Goal: Obtain resource: Download file/media

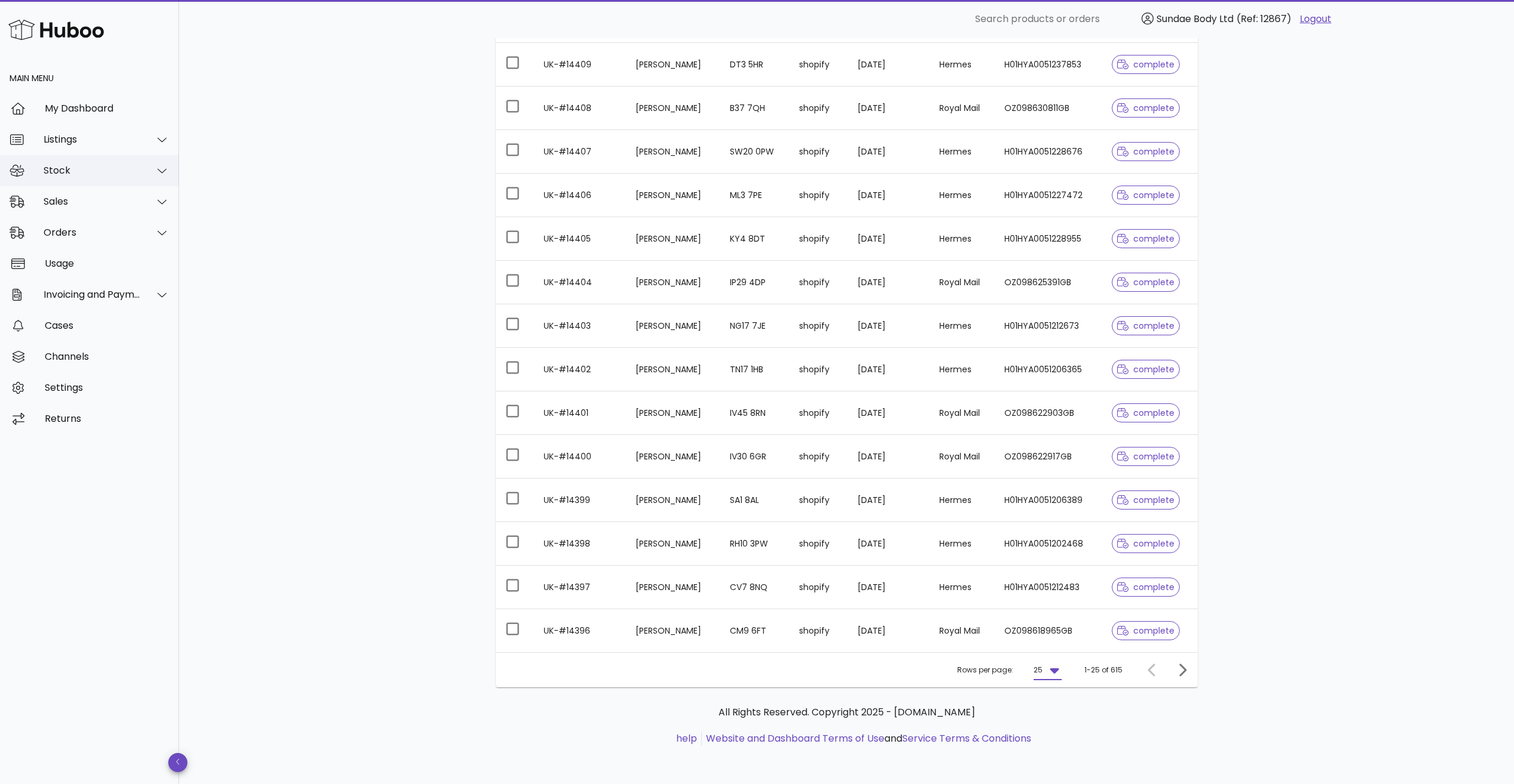
click at [90, 164] on div "Stock" at bounding box center [89, 170] width 179 height 31
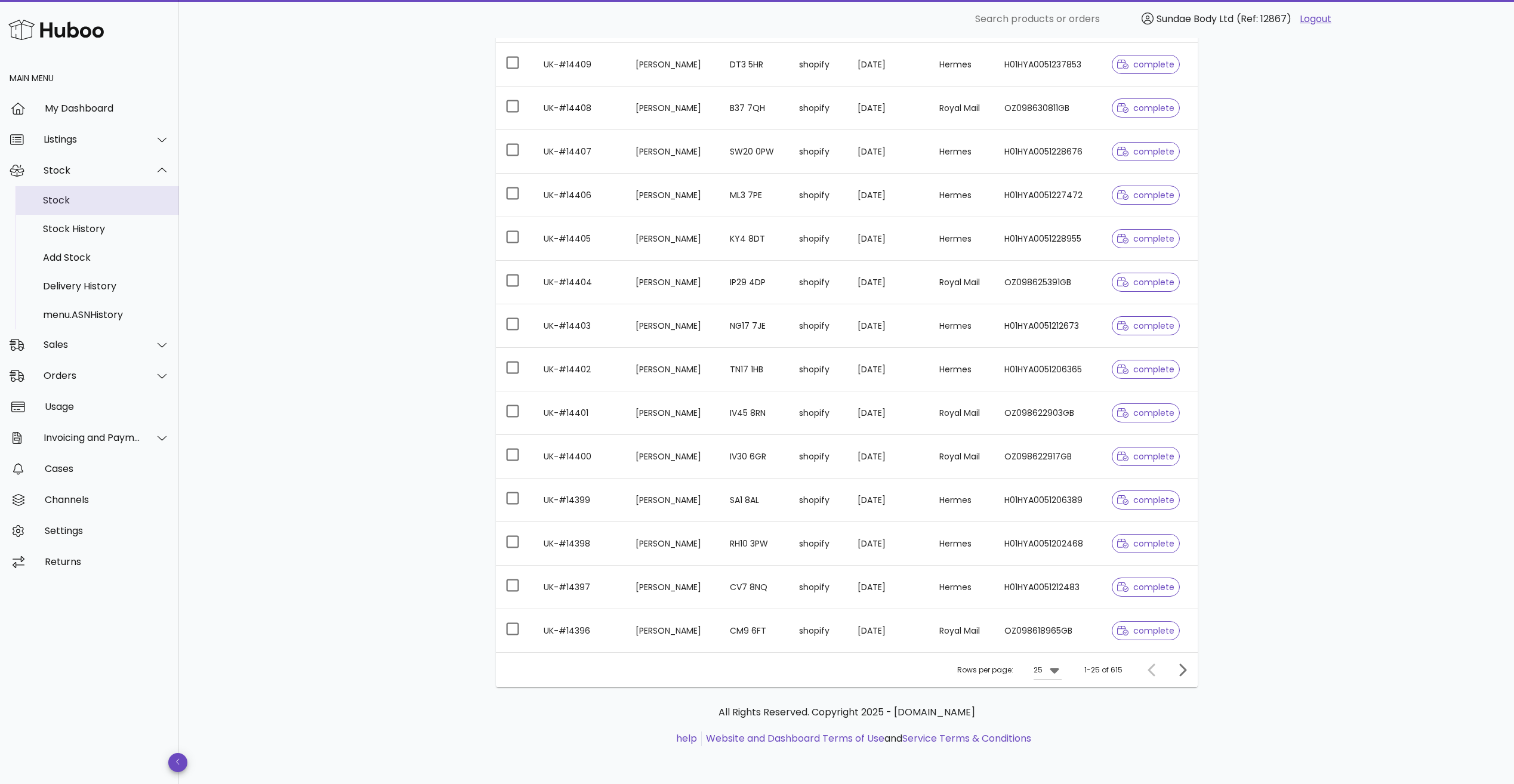
click at [77, 208] on div "Stock" at bounding box center [106, 200] width 127 height 26
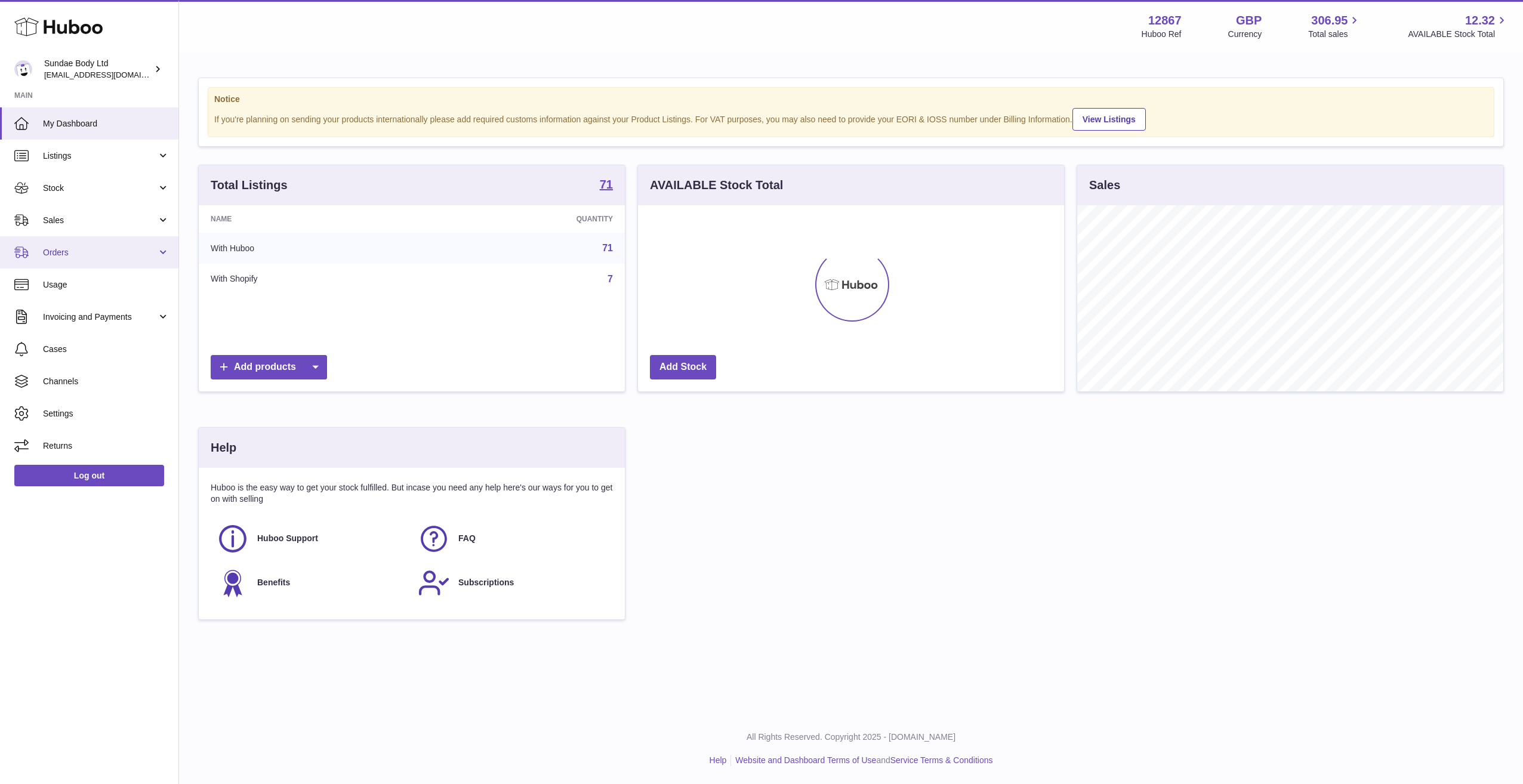
scroll to position [186, 426]
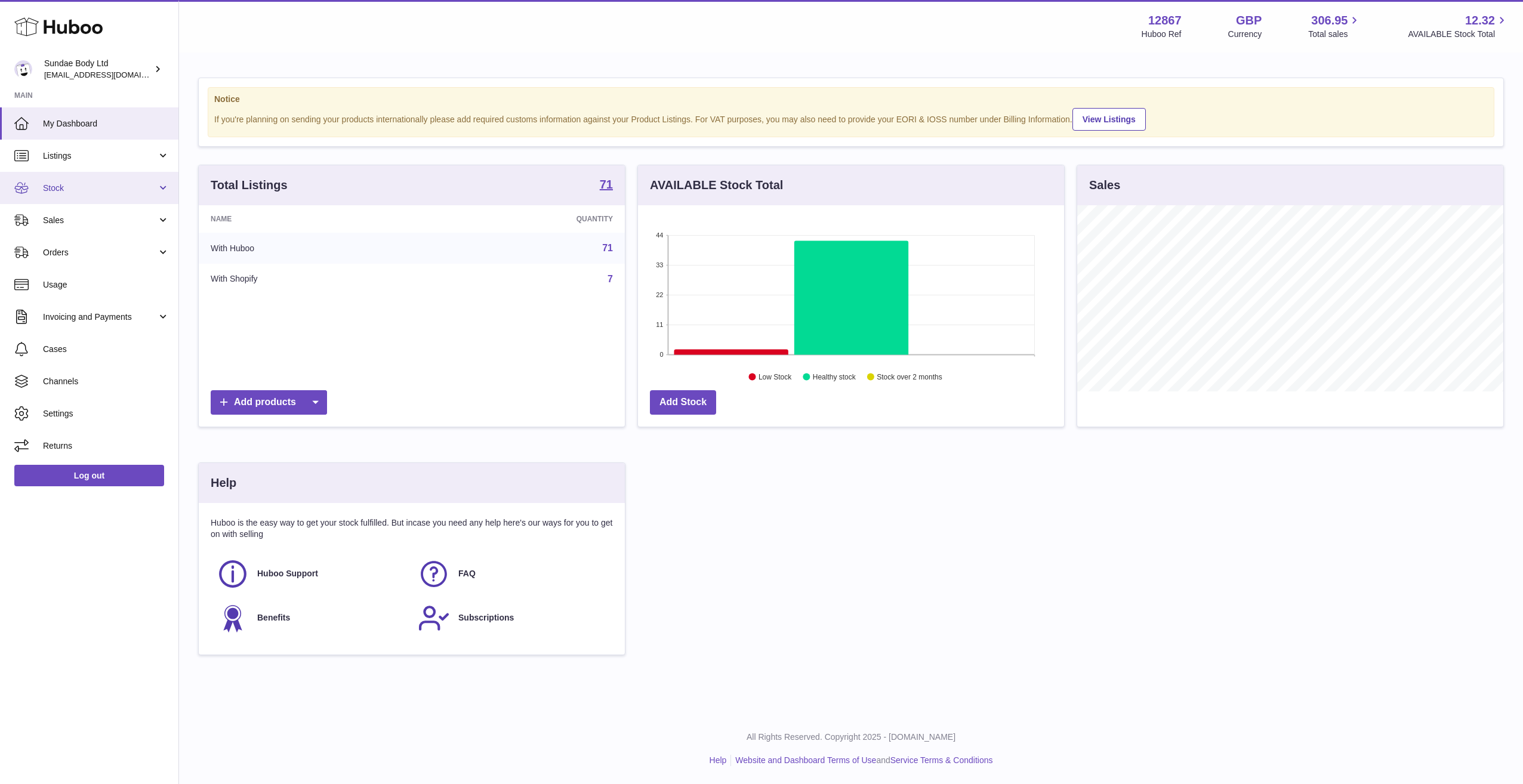
click at [163, 189] on link "Stock" at bounding box center [89, 188] width 178 height 32
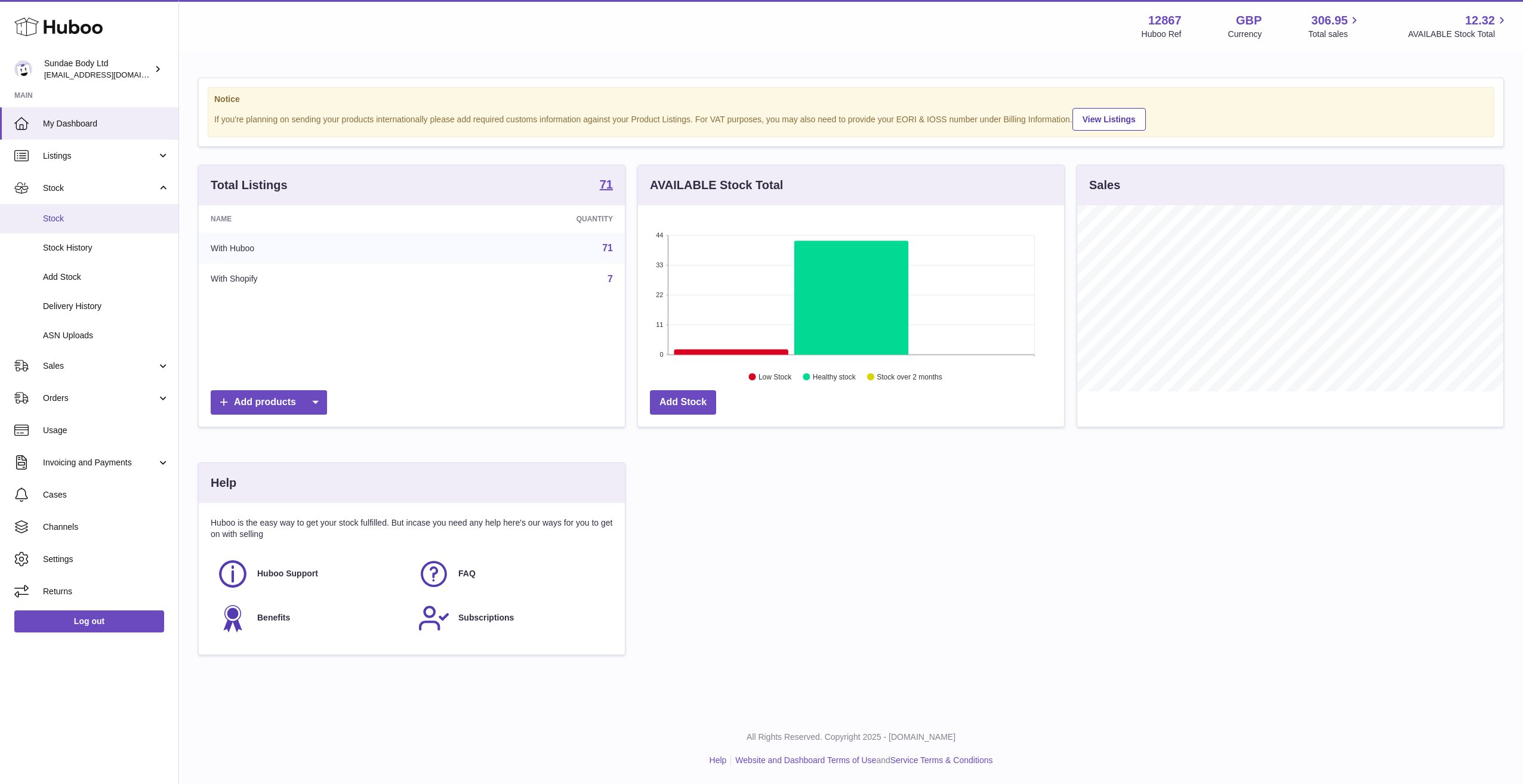
click at [130, 222] on span "Stock" at bounding box center [106, 219] width 127 height 11
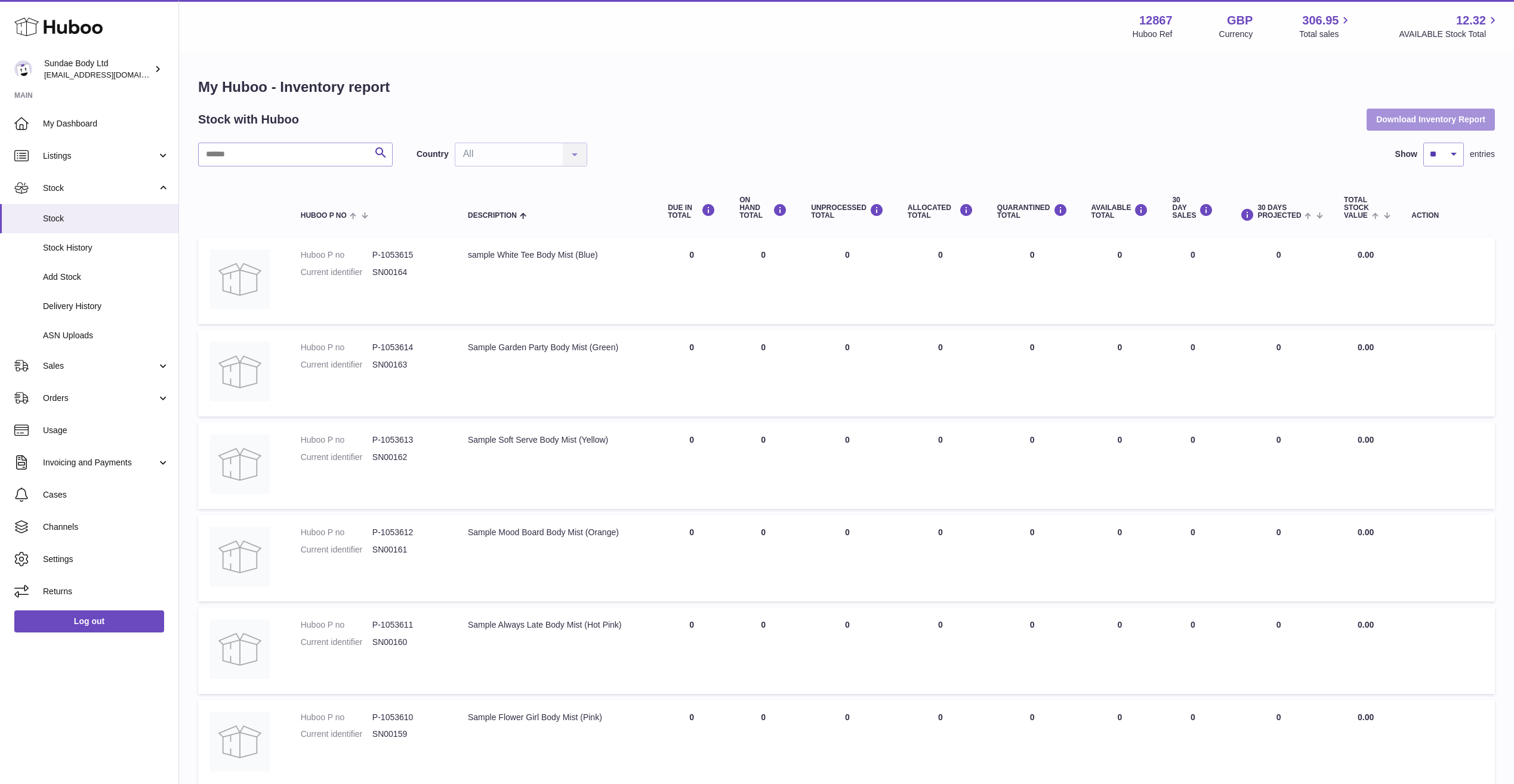
click at [1415, 119] on button "Download Inventory Report" at bounding box center [1431, 119] width 128 height 21
